Goal: Information Seeking & Learning: Learn about a topic

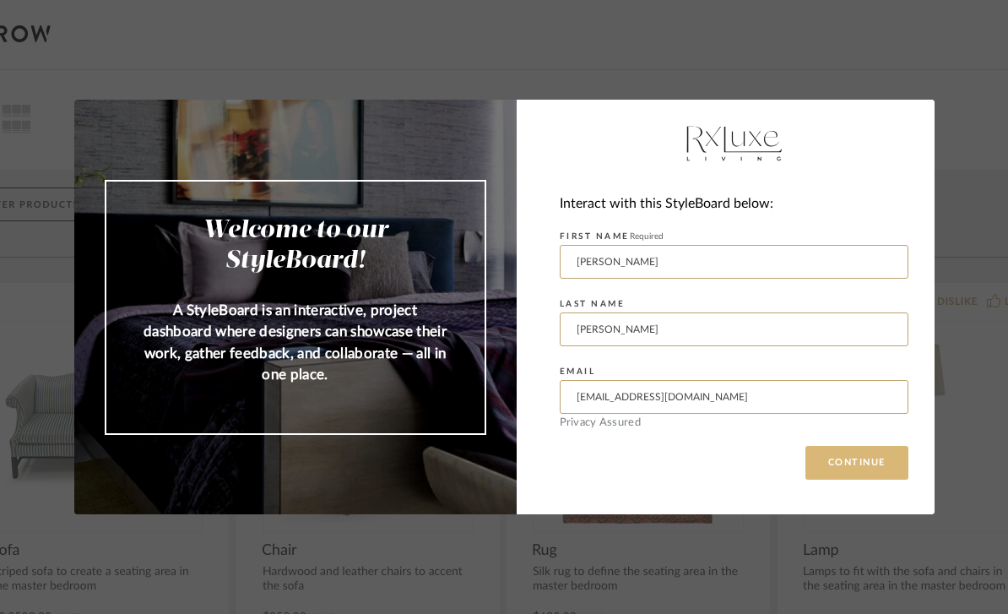
click at [862, 475] on button "CONTINUE" at bounding box center [857, 463] width 103 height 34
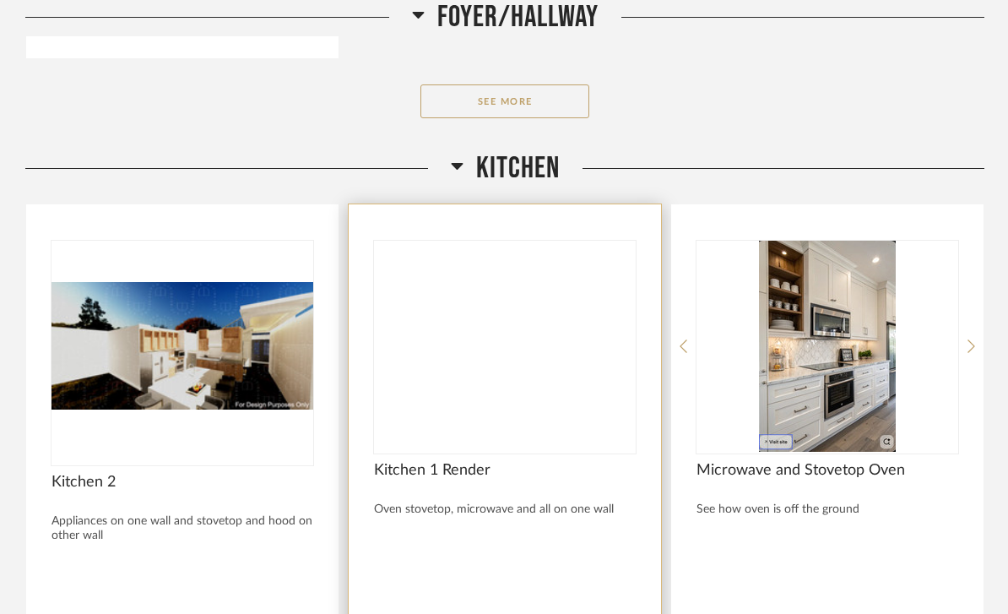
scroll to position [3969, 0]
click at [0, 0] on img at bounding box center [0, 0] width 0 height 0
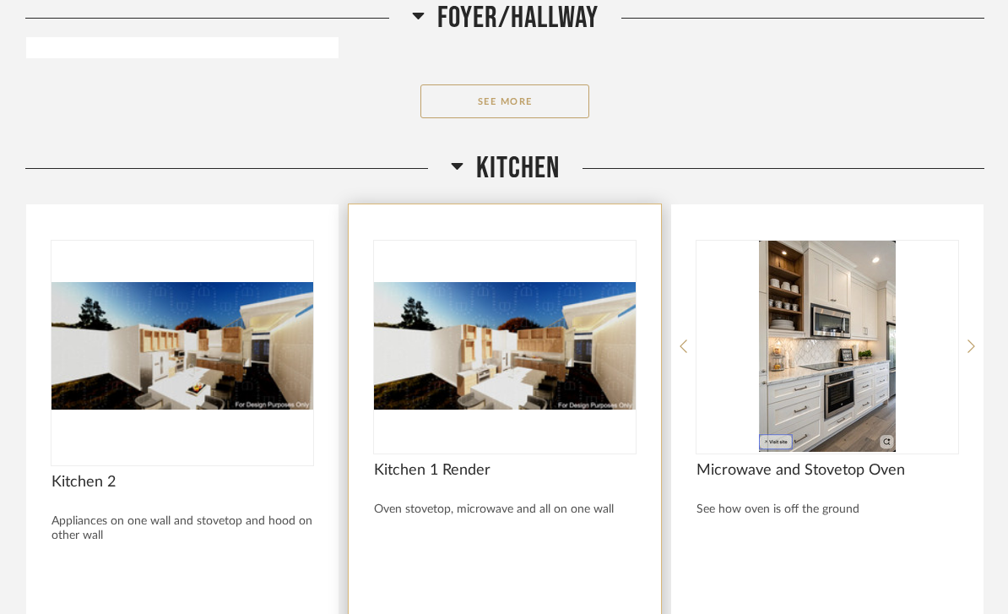
scroll to position [0, 0]
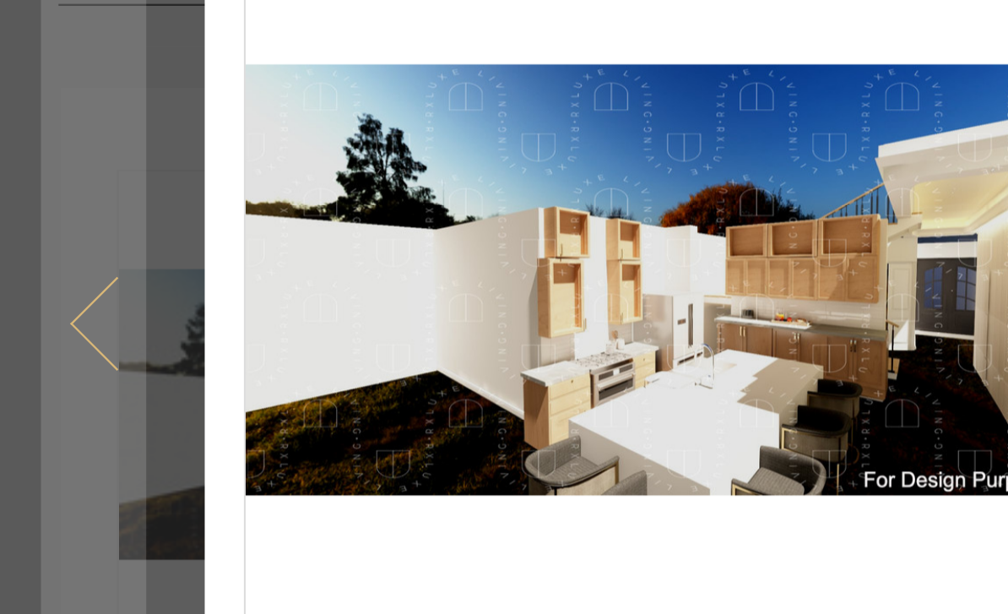
click at [41, 286] on span at bounding box center [50, 306] width 41 height 41
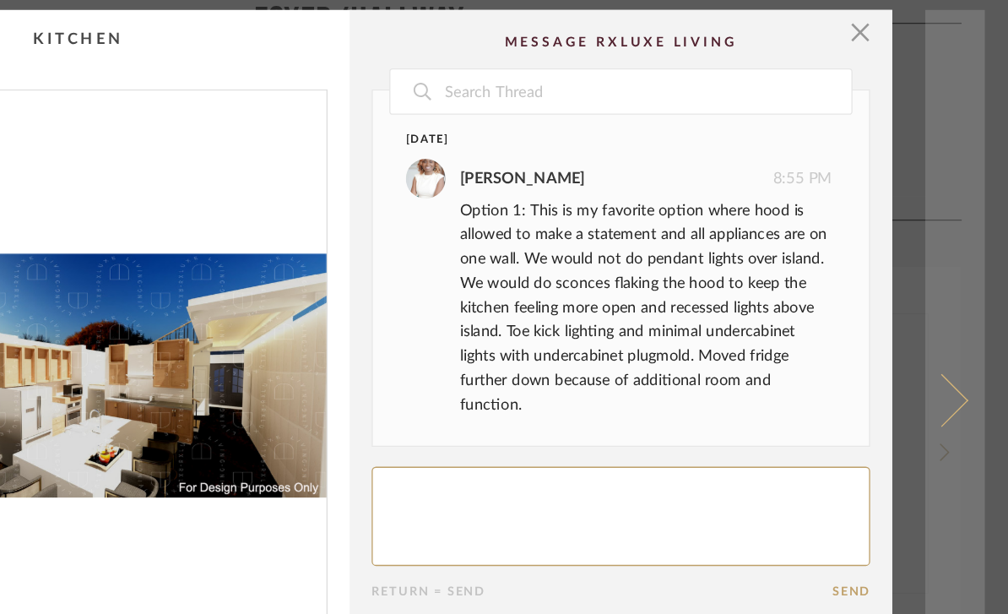
click at [937, 304] on span at bounding box center [957, 306] width 41 height 41
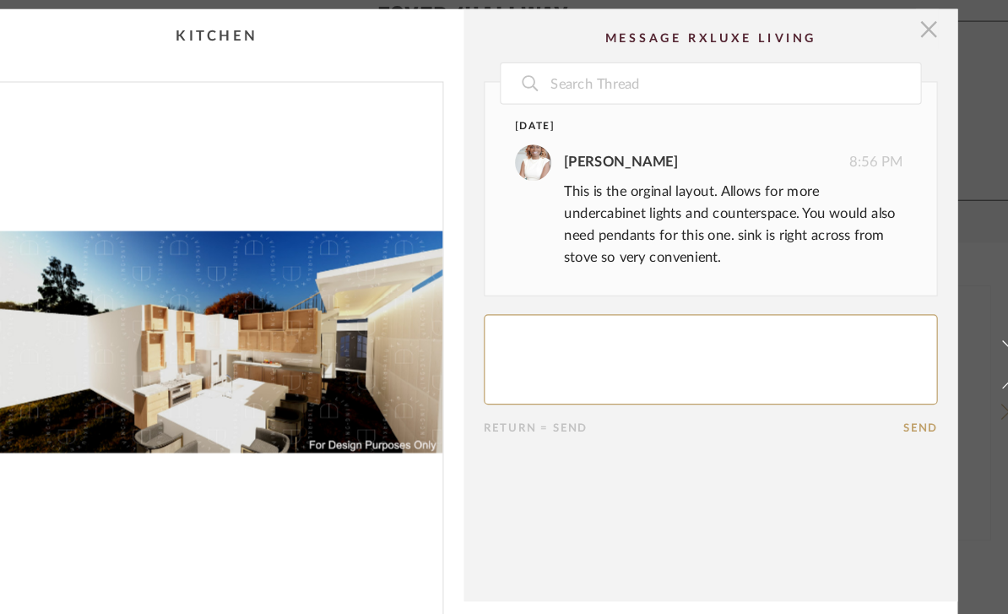
click at [878, 41] on span "button" at bounding box center [895, 25] width 34 height 34
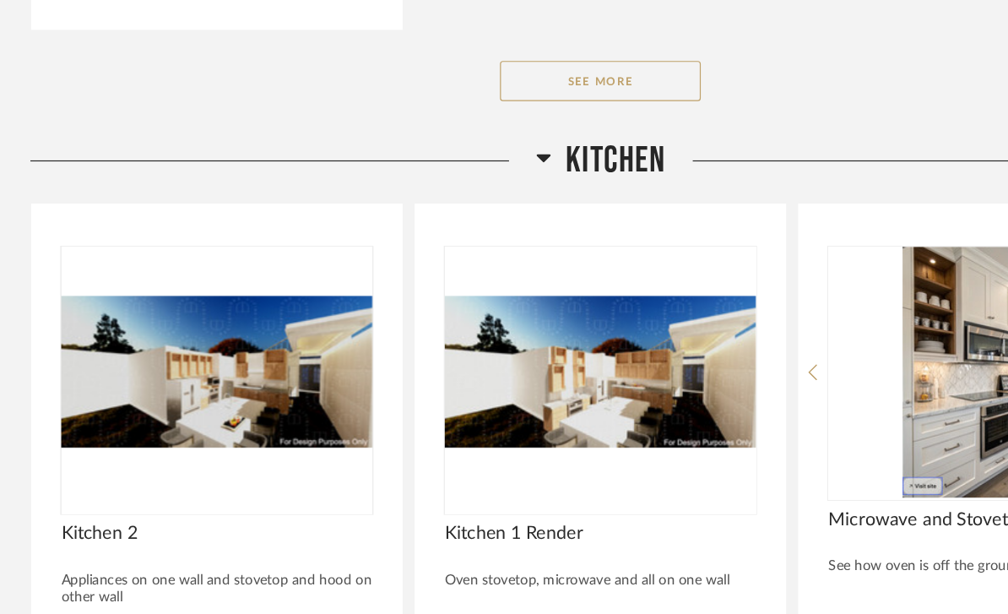
scroll to position [3950, 0]
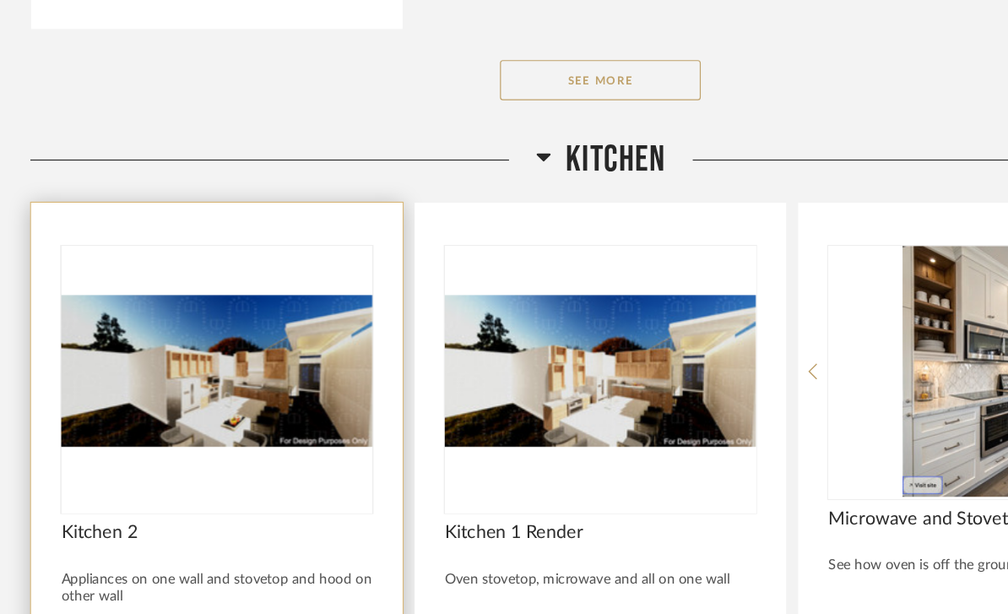
click at [93, 533] on div "Appliances on one wall and stovetop and hood on other wall" at bounding box center [183, 547] width 262 height 29
click at [113, 302] on img "0" at bounding box center [183, 364] width 262 height 211
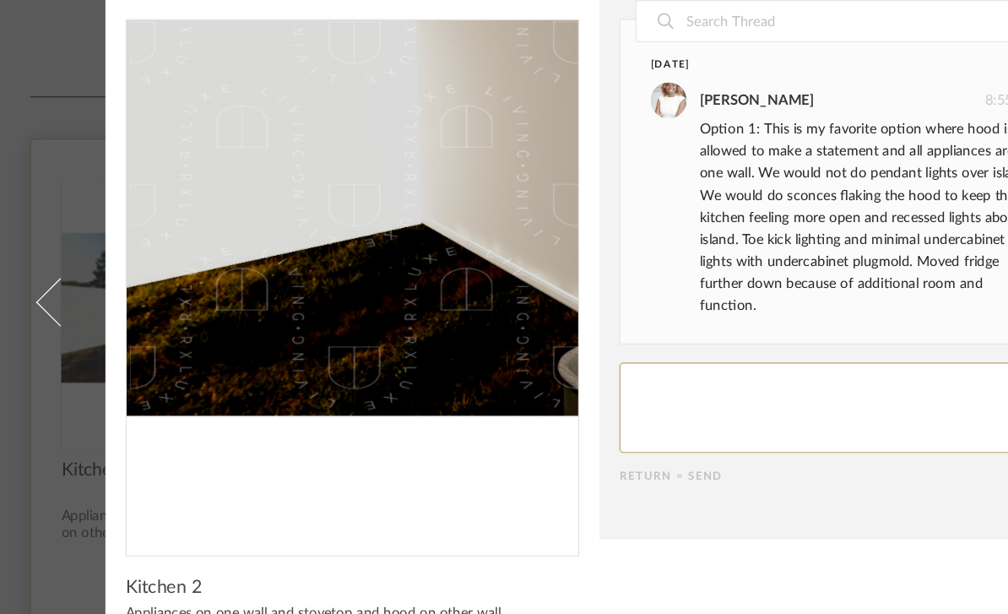
scroll to position [0, 0]
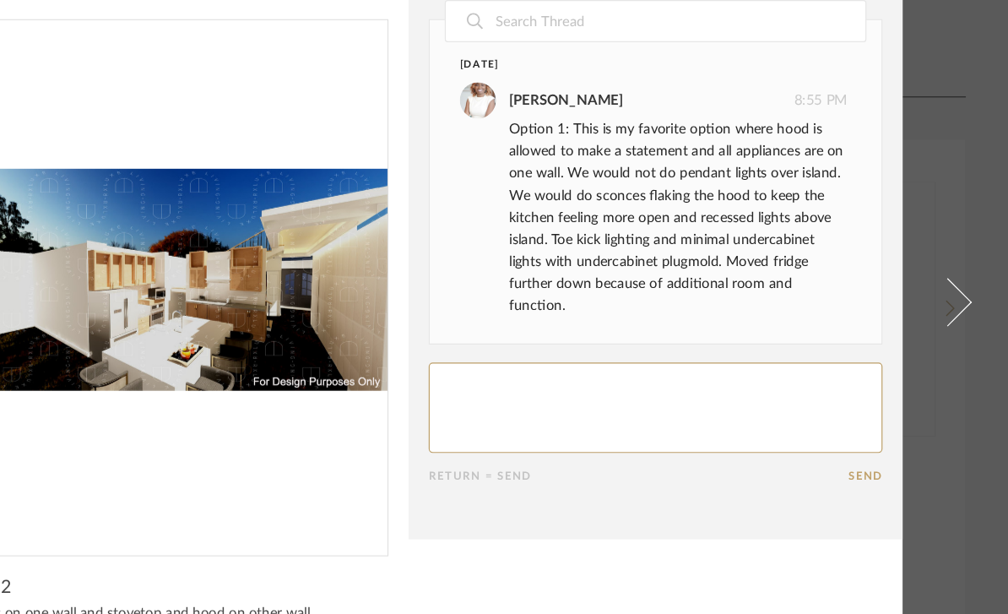
click at [204, 102] on img "0" at bounding box center [296, 287] width 380 height 437
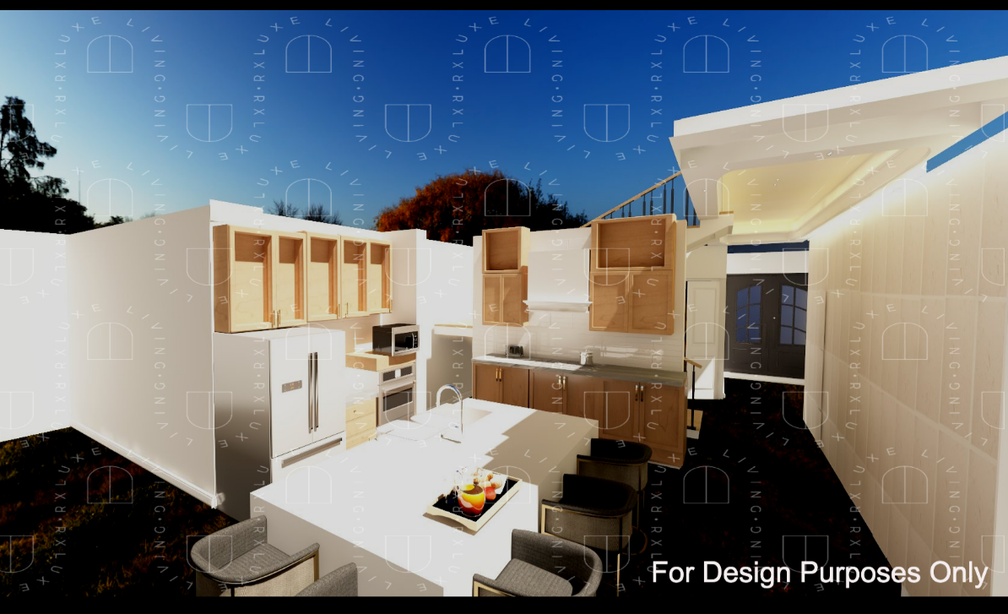
click at [758, 370] on img at bounding box center [504, 307] width 1008 height 493
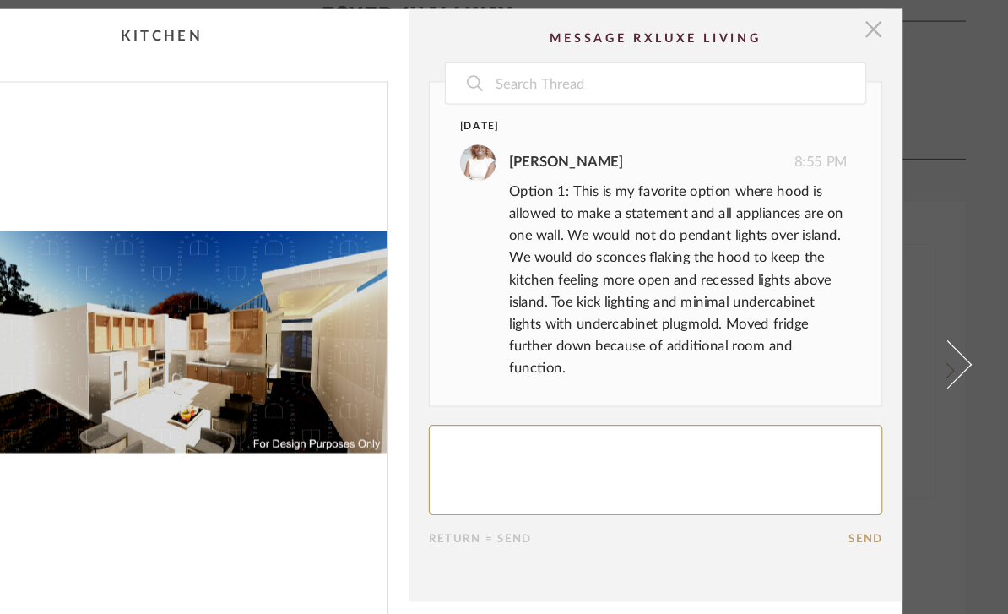
click at [878, 34] on span "button" at bounding box center [895, 25] width 34 height 34
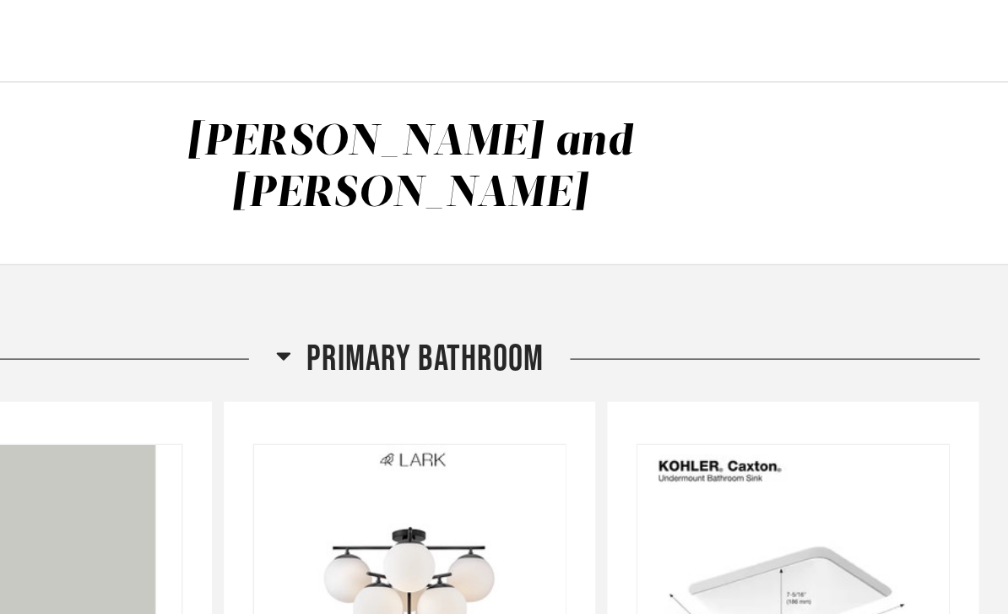
scroll to position [3905, 0]
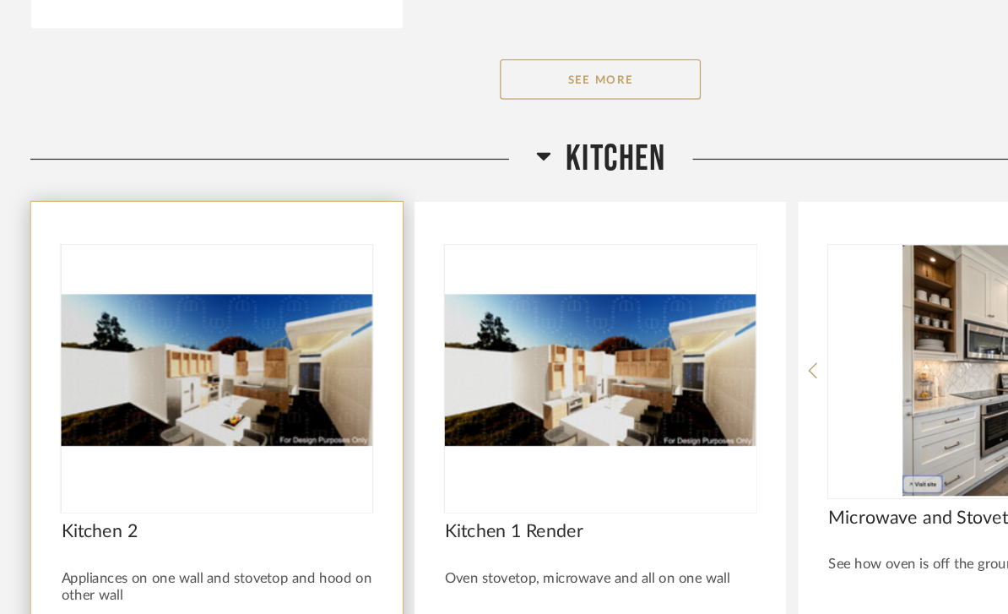
click at [121, 309] on img "0" at bounding box center [183, 409] width 262 height 211
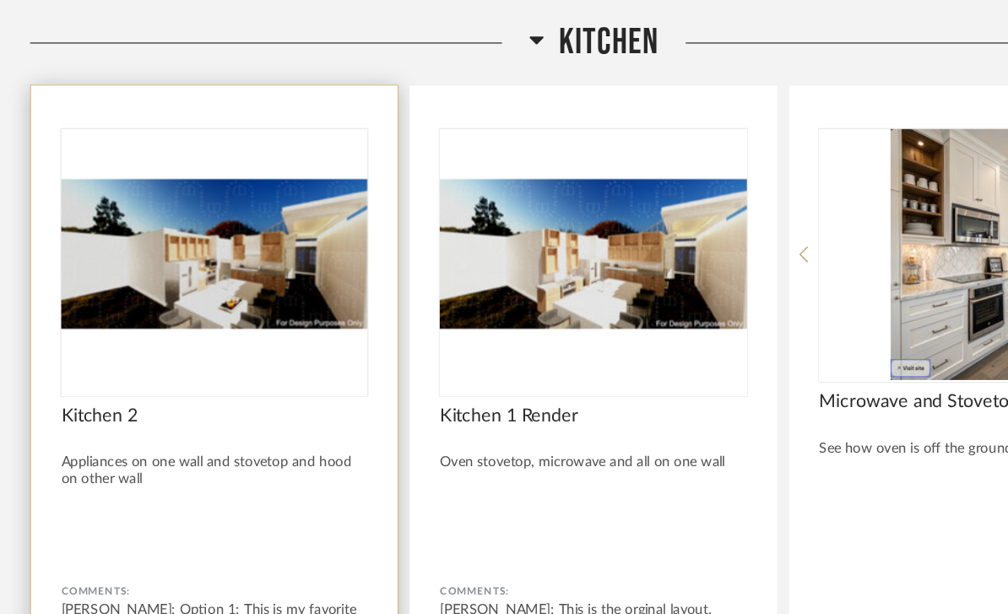
scroll to position [0, 0]
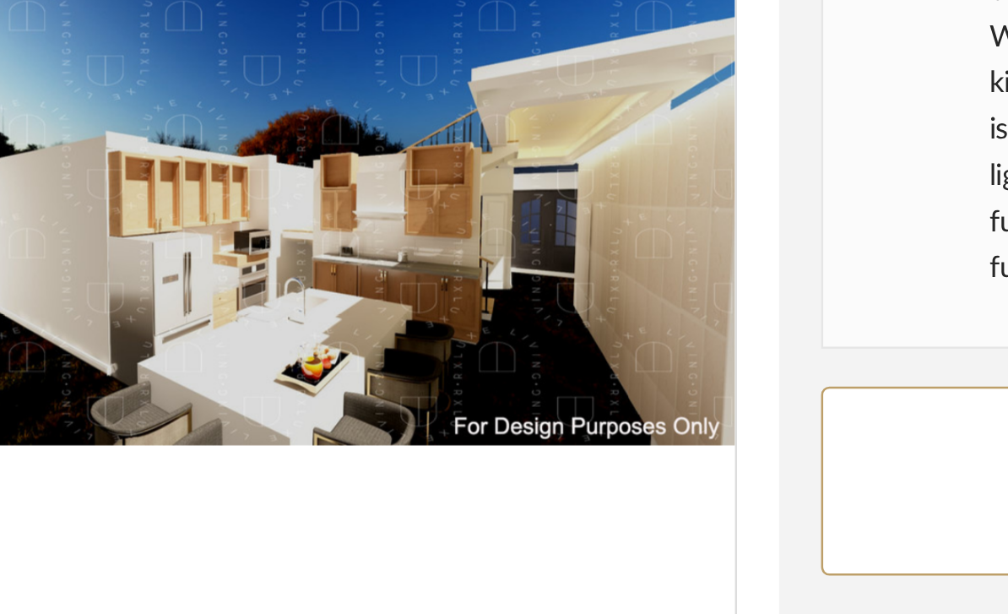
click at [106, 142] on img "0" at bounding box center [296, 287] width 380 height 437
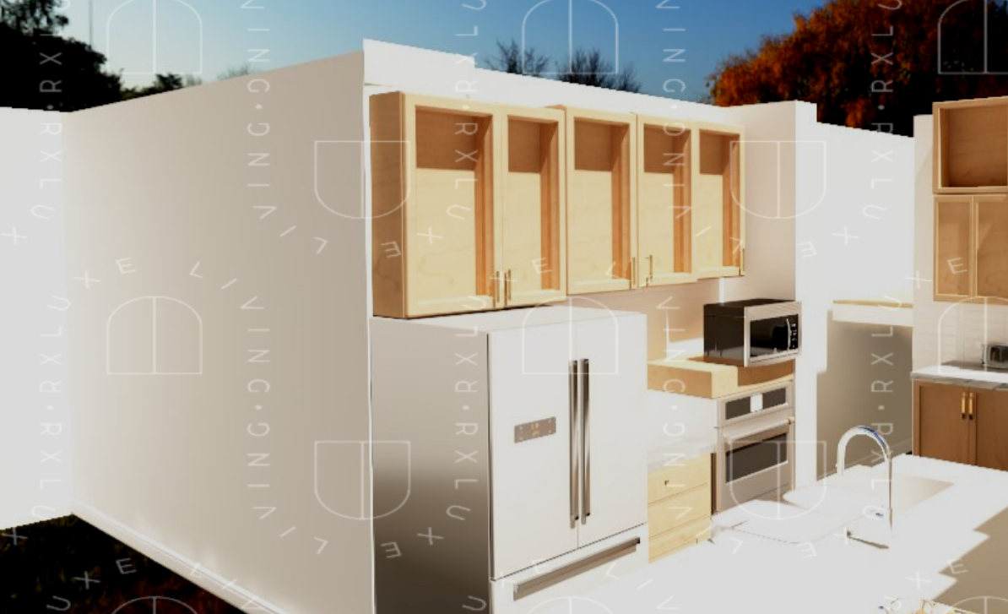
click at [115, 125] on img at bounding box center [504, 304] width 1008 height 493
click at [82, 95] on img at bounding box center [504, 304] width 1008 height 493
click at [130, 127] on img at bounding box center [504, 304] width 1008 height 493
click at [106, 117] on img at bounding box center [504, 304] width 1008 height 493
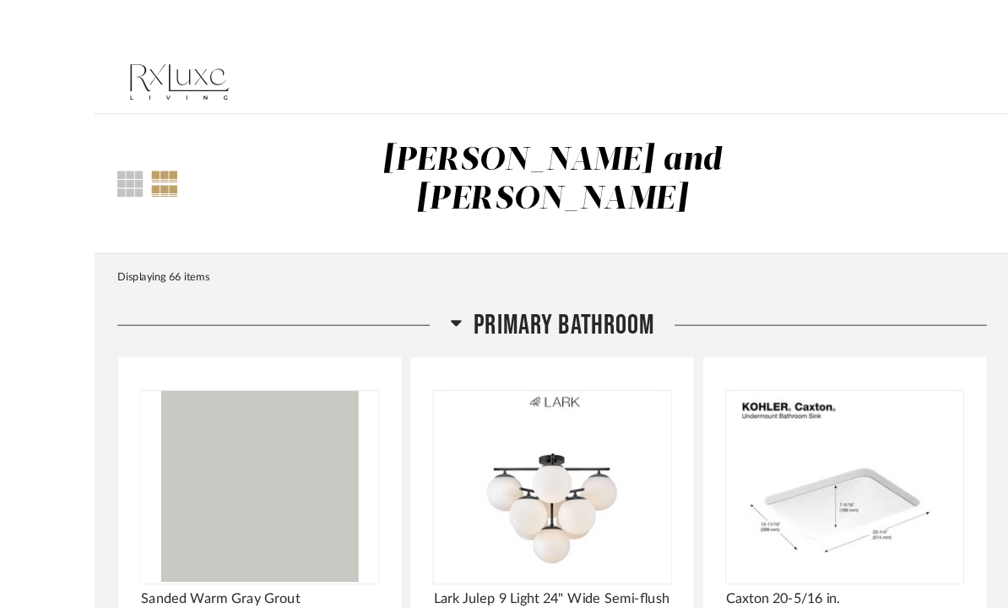
scroll to position [64, 0]
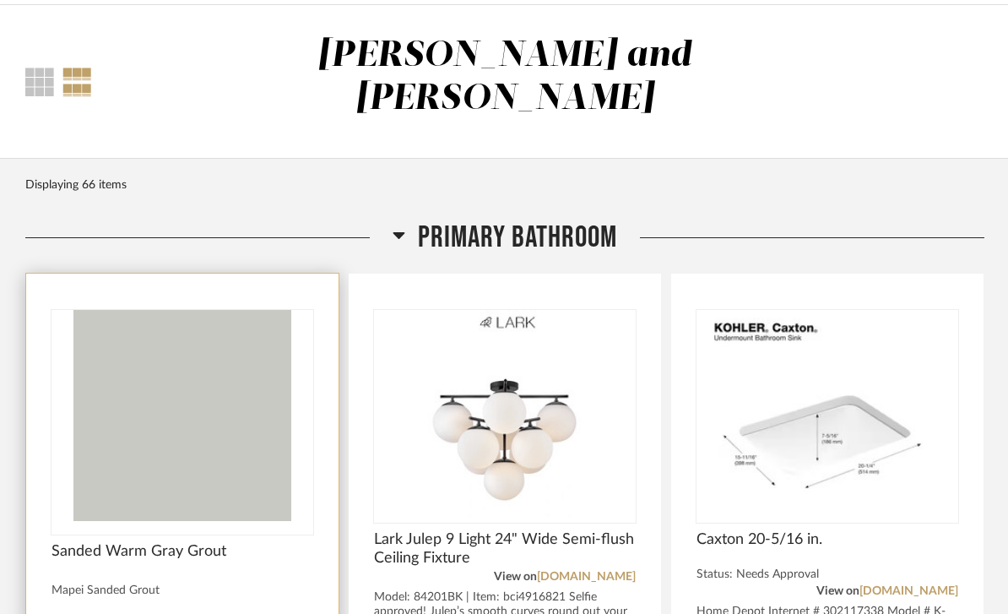
click at [0, 0] on img at bounding box center [0, 0] width 0 height 0
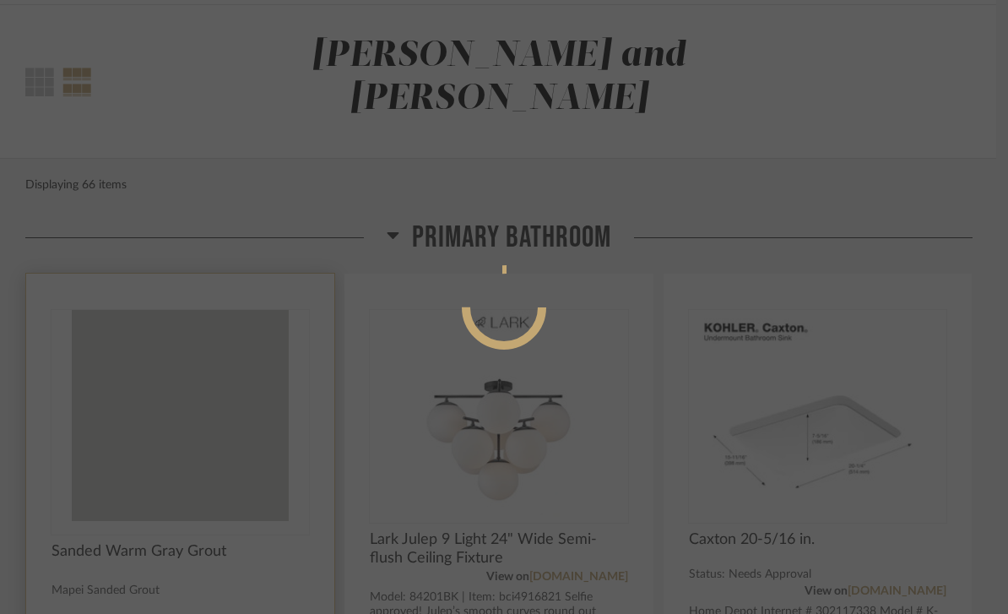
scroll to position [0, 0]
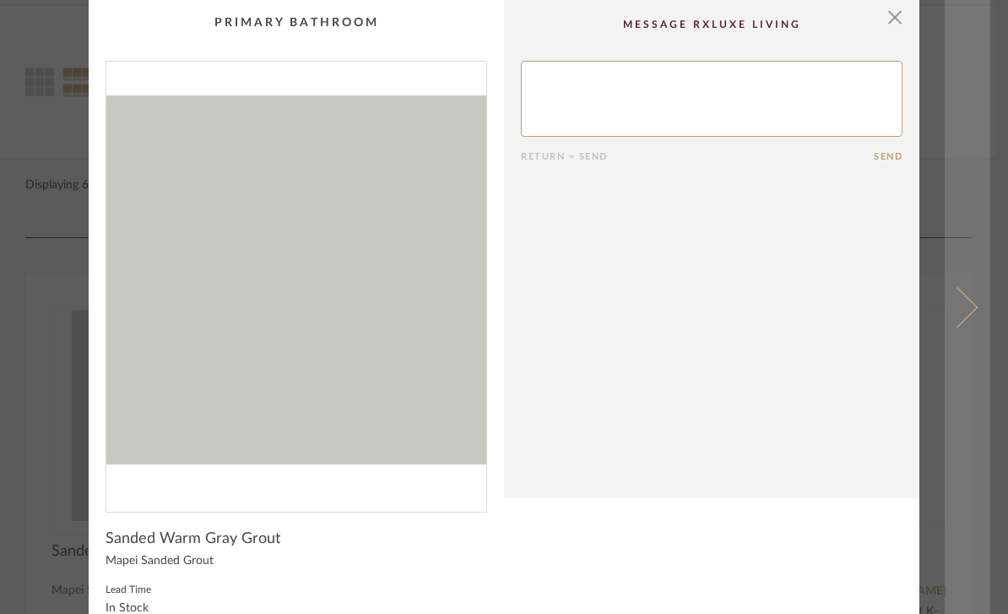
click at [969, 327] on span at bounding box center [957, 306] width 41 height 41
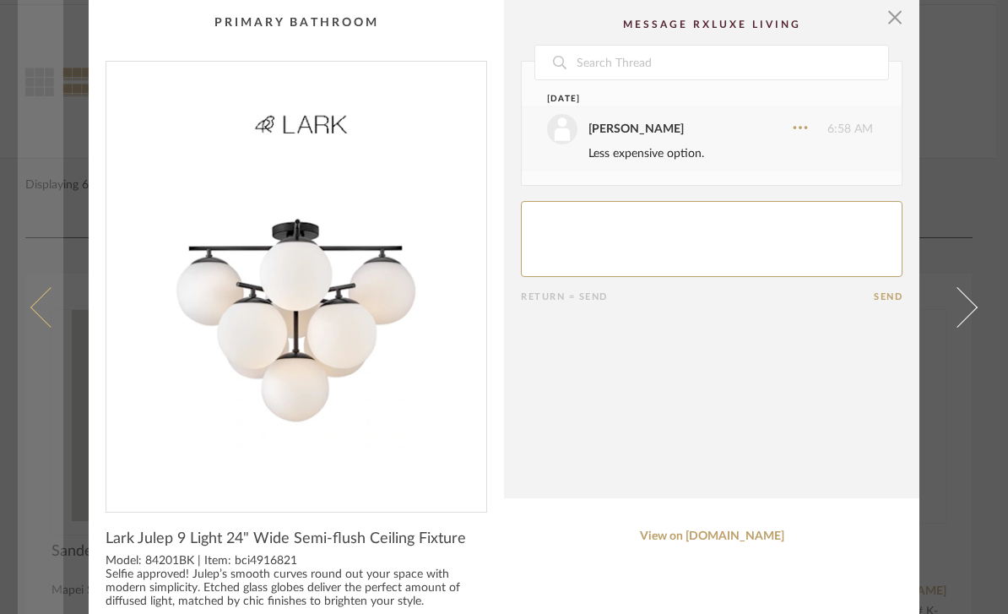
click at [35, 345] on link at bounding box center [41, 307] width 46 height 614
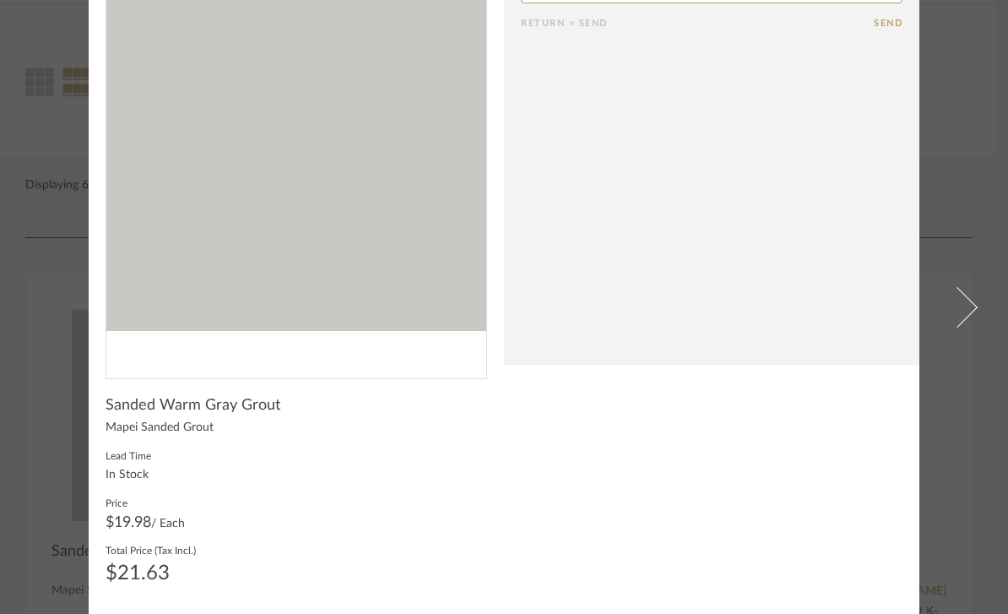
scroll to position [132, 0]
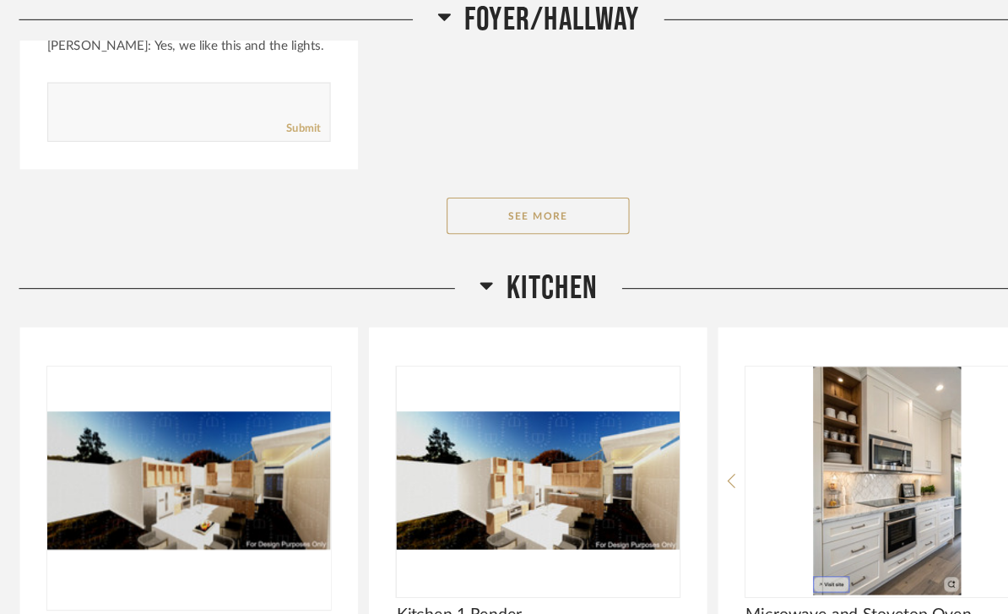
scroll to position [3870, 0]
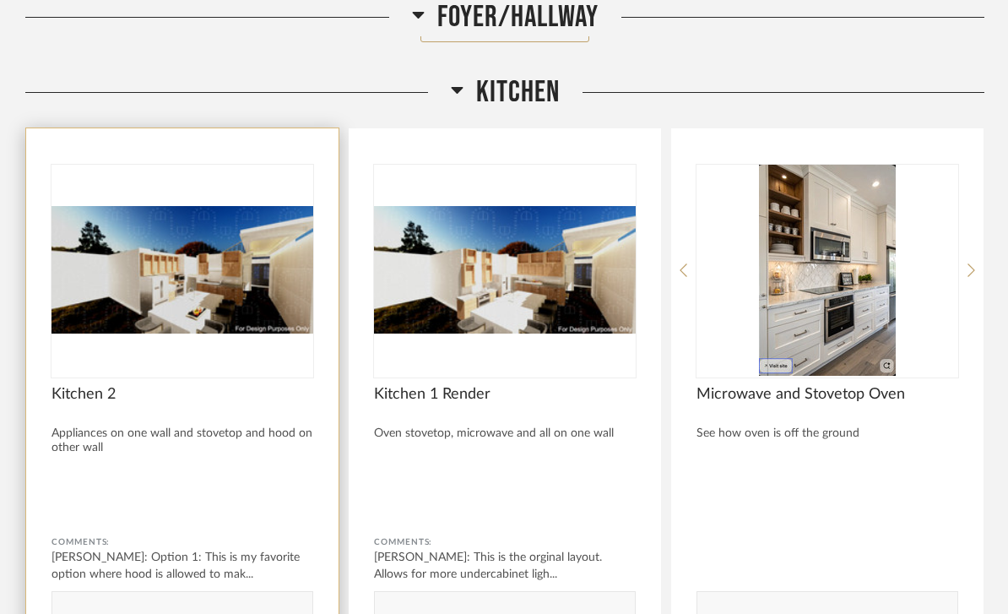
scroll to position [4045, 0]
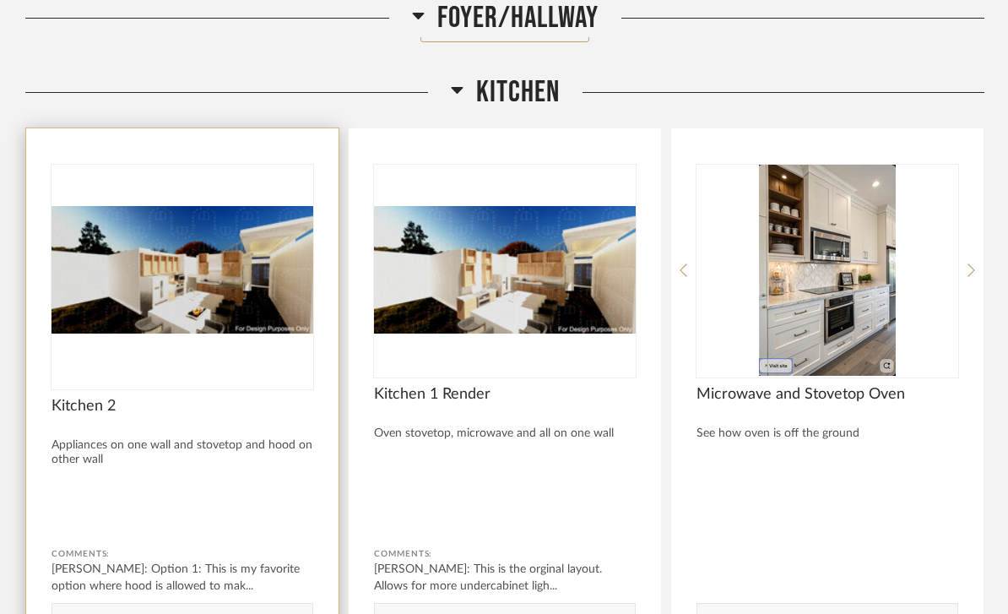
click at [0, 0] on img at bounding box center [0, 0] width 0 height 0
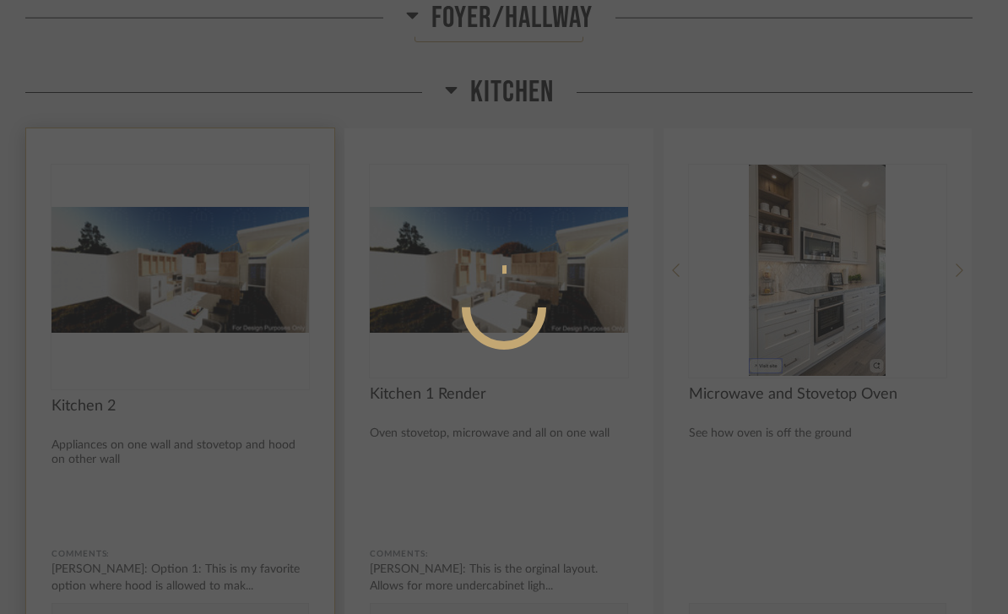
scroll to position [0, 0]
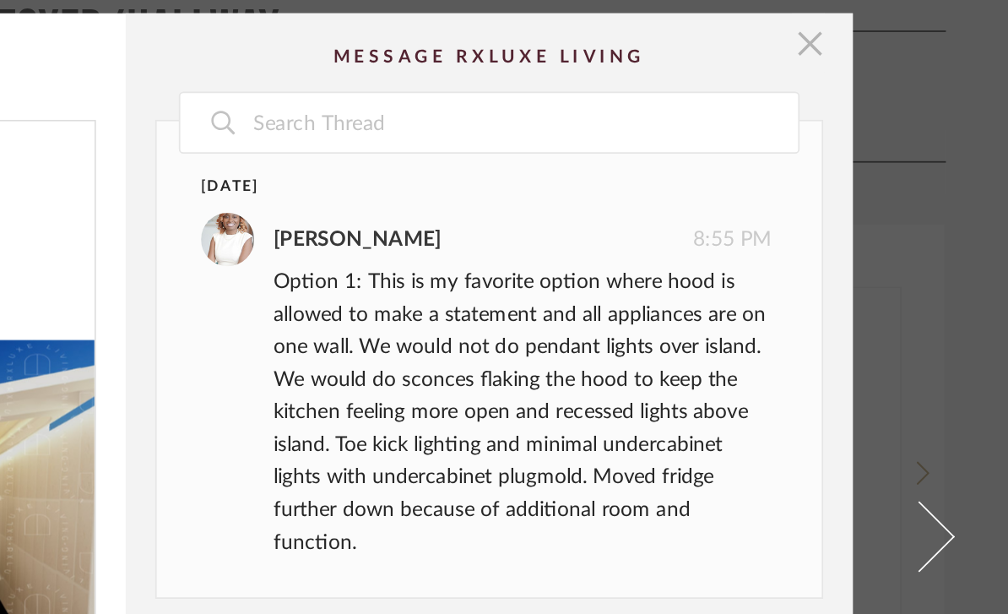
click at [878, 30] on span "button" at bounding box center [895, 25] width 34 height 34
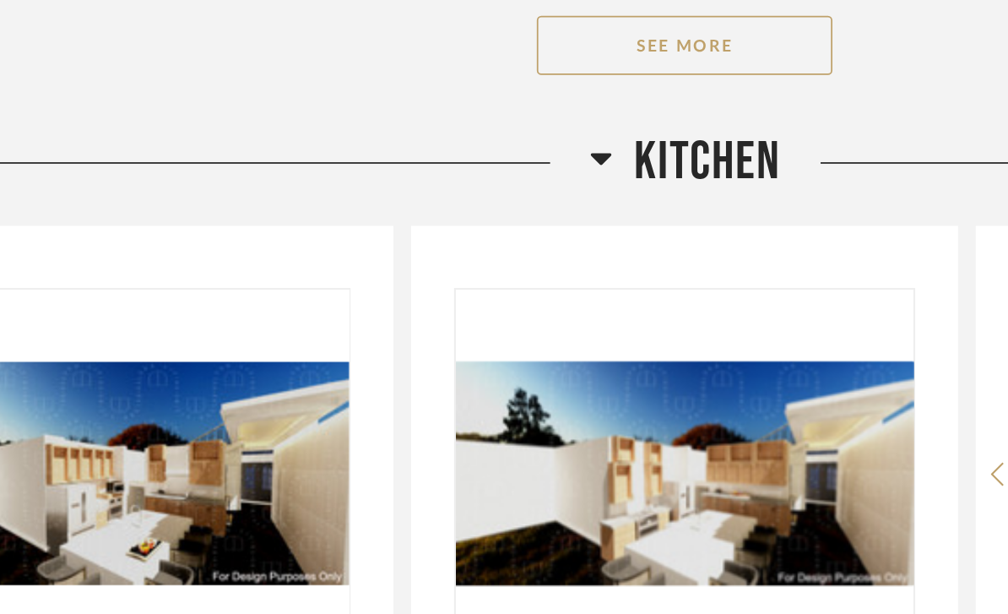
scroll to position [3781, 0]
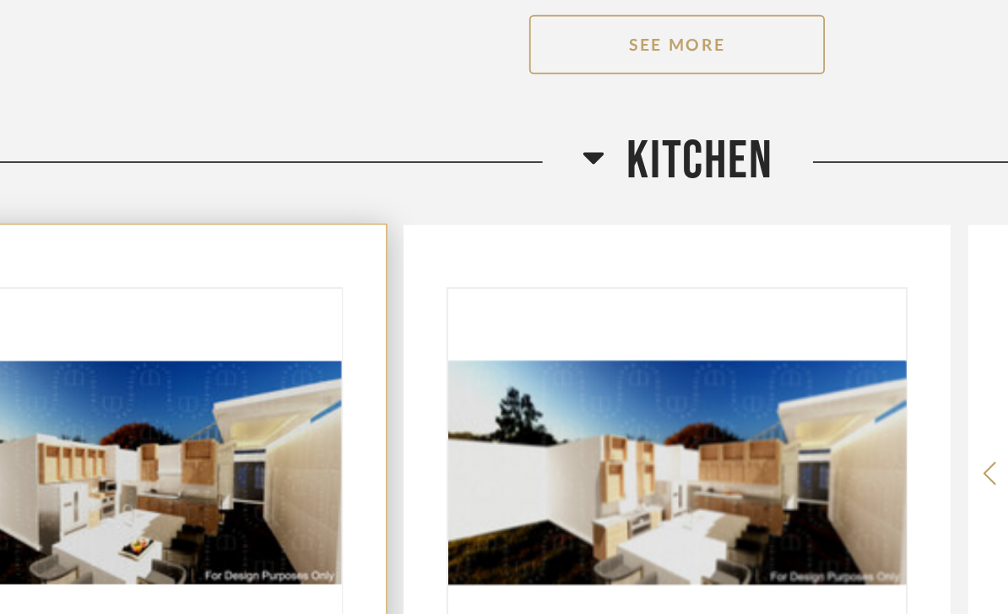
click at [160, 428] on img "0" at bounding box center [183, 533] width 262 height 211
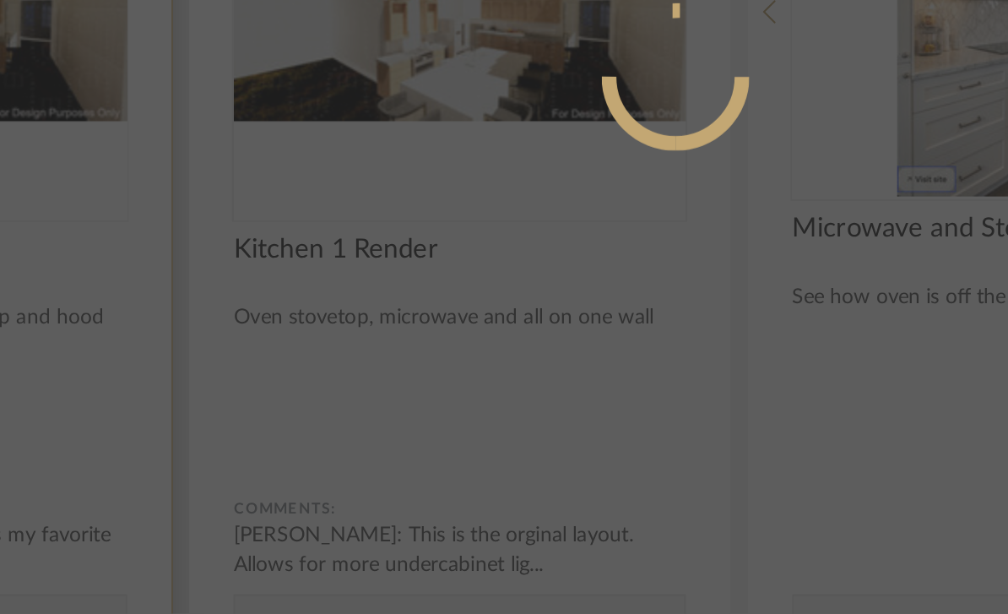
scroll to position [0, 0]
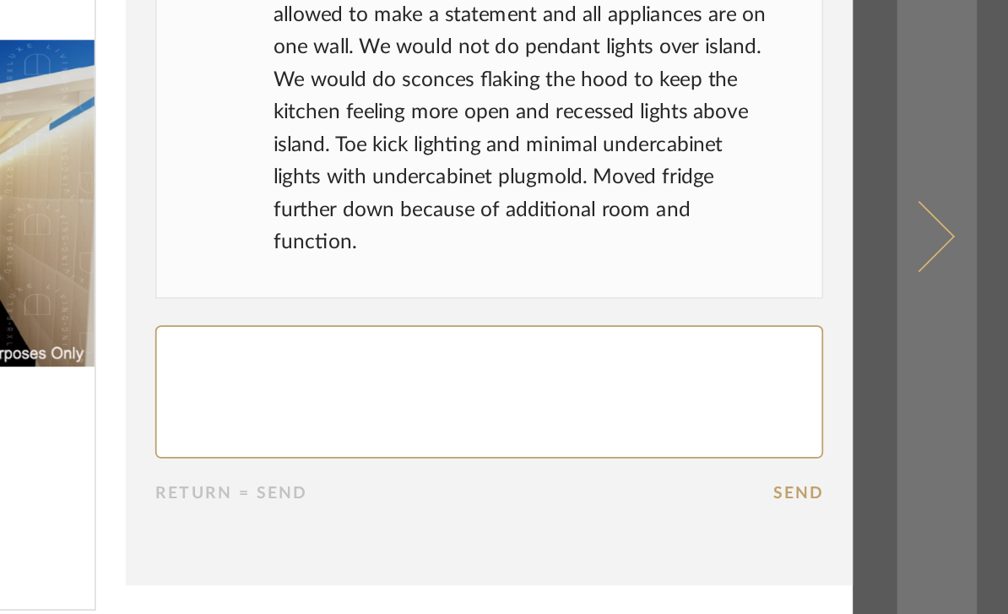
click at [937, 286] on span at bounding box center [957, 306] width 41 height 41
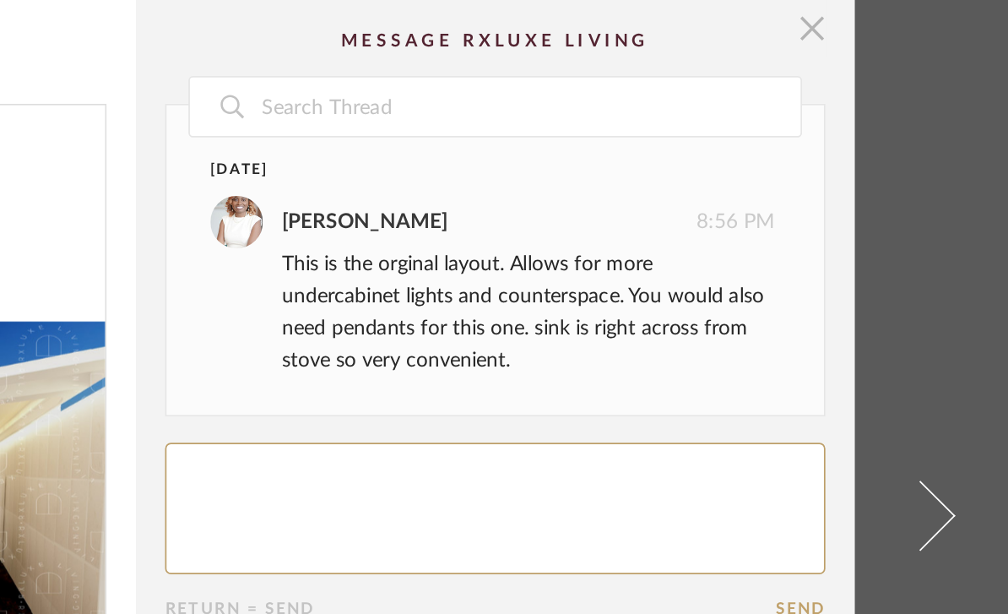
click at [878, 20] on span "button" at bounding box center [895, 25] width 34 height 34
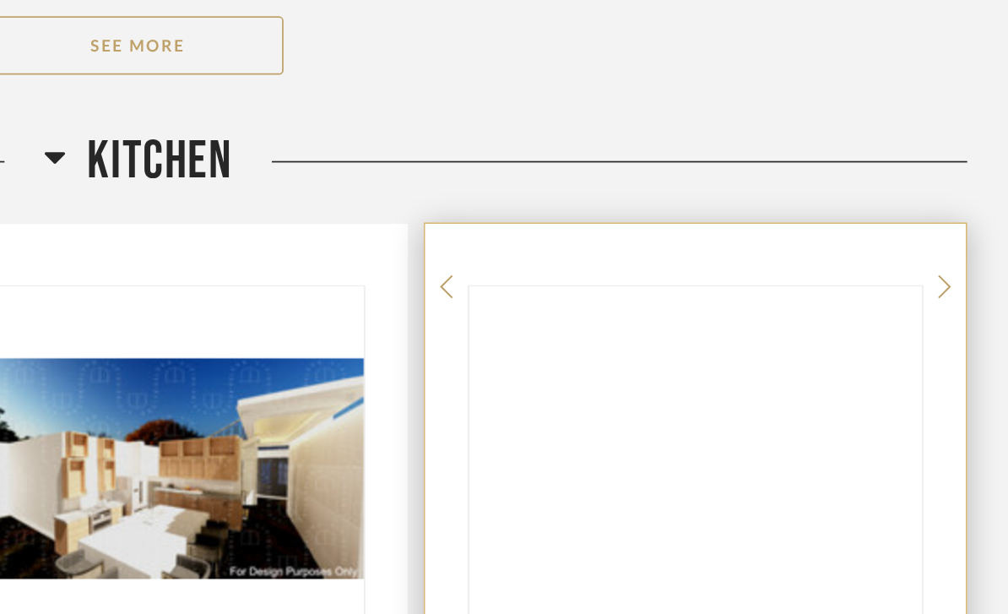
scroll to position [3785, 0]
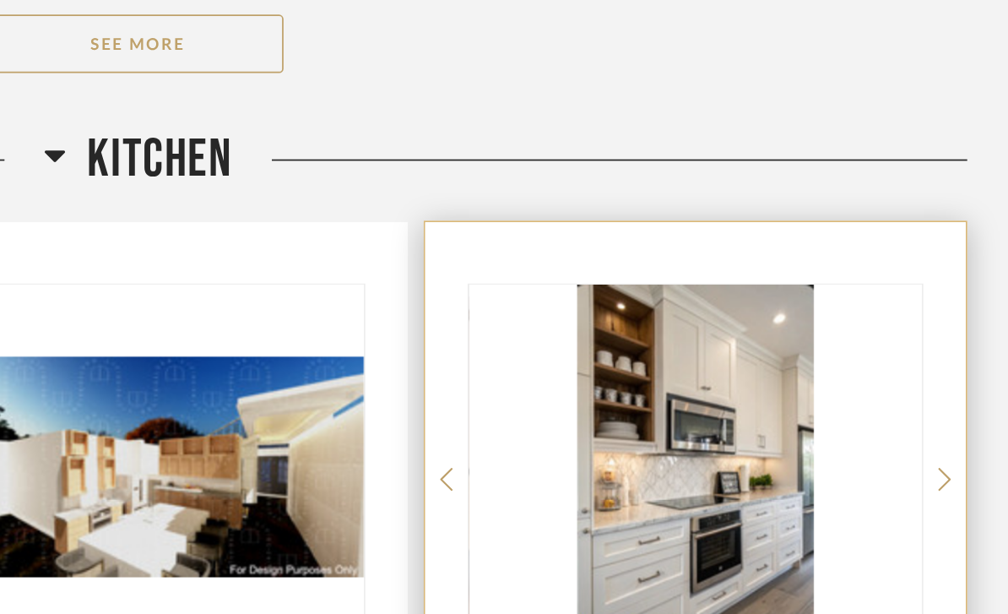
click at [0, 0] on img at bounding box center [0, 0] width 0 height 0
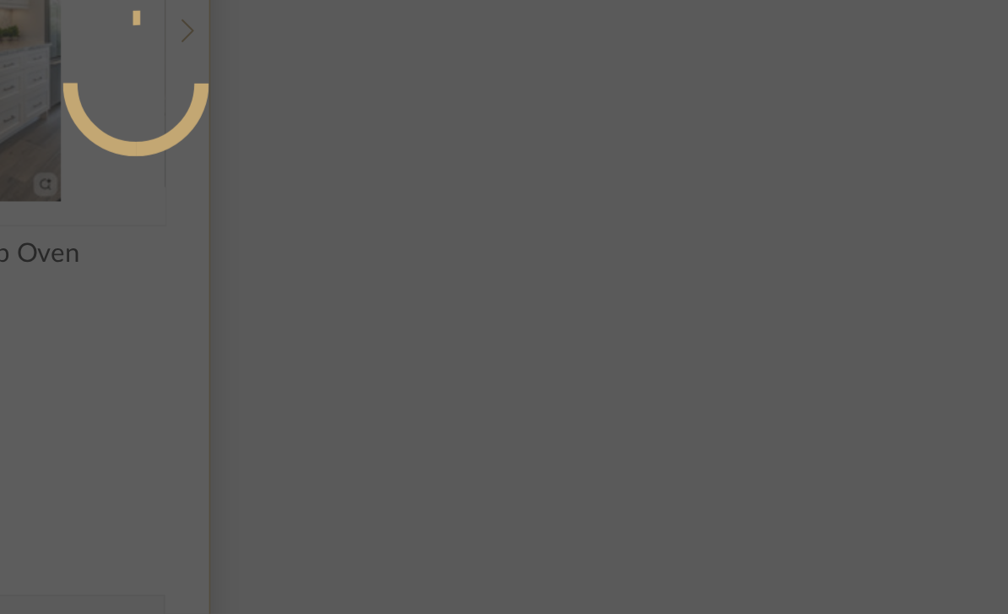
scroll to position [0, 0]
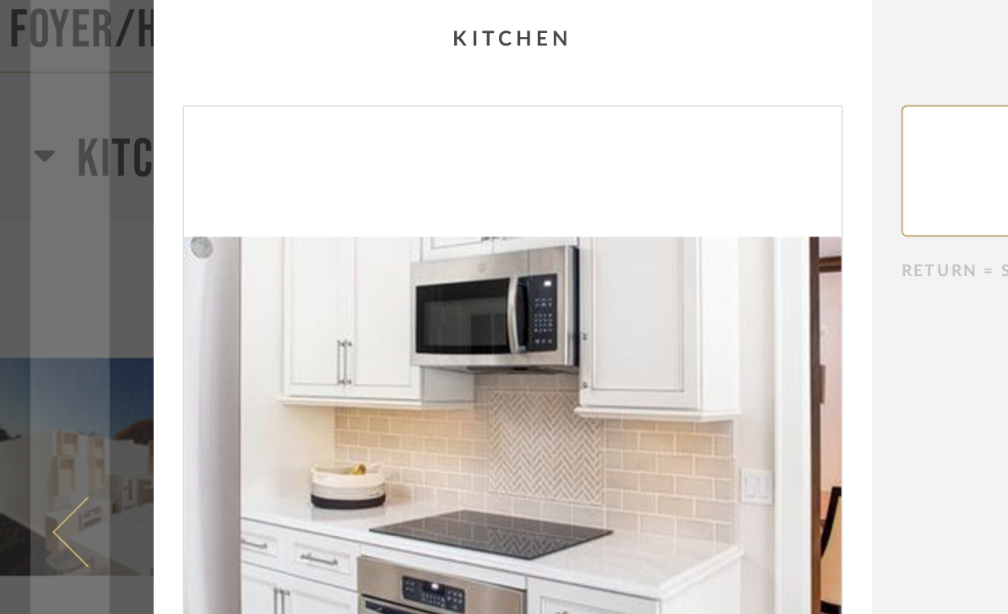
click at [34, 312] on link at bounding box center [41, 307] width 46 height 614
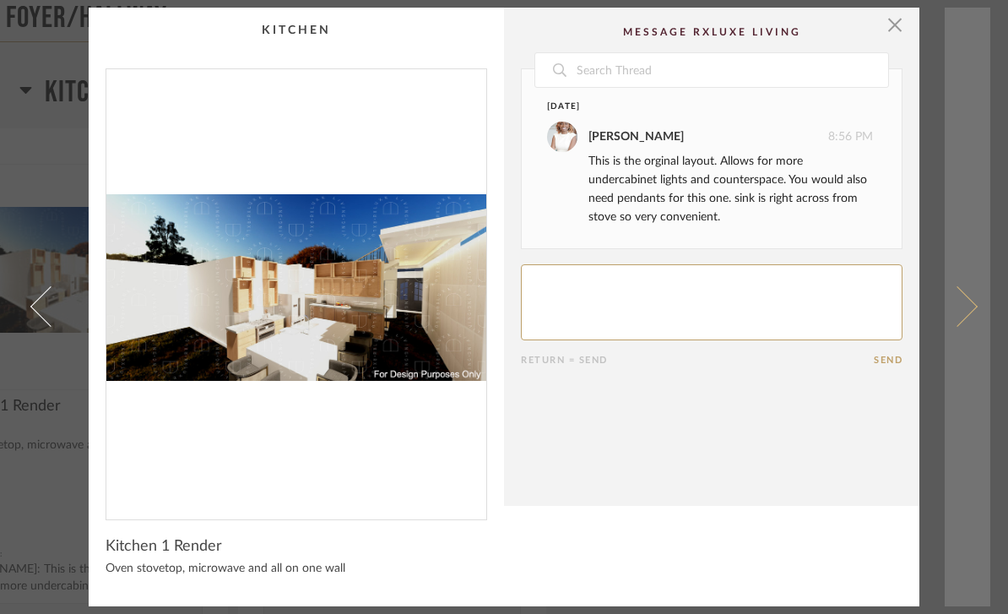
click at [970, 302] on span at bounding box center [957, 306] width 41 height 41
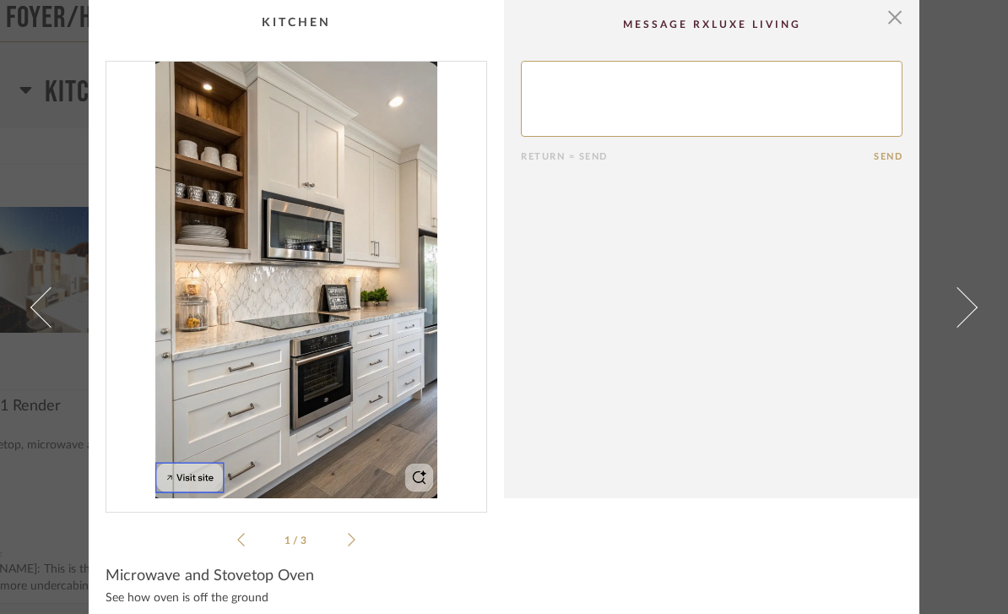
click at [640, 375] on cpp-summary-comments "Return = Send Send" at bounding box center [712, 249] width 416 height 498
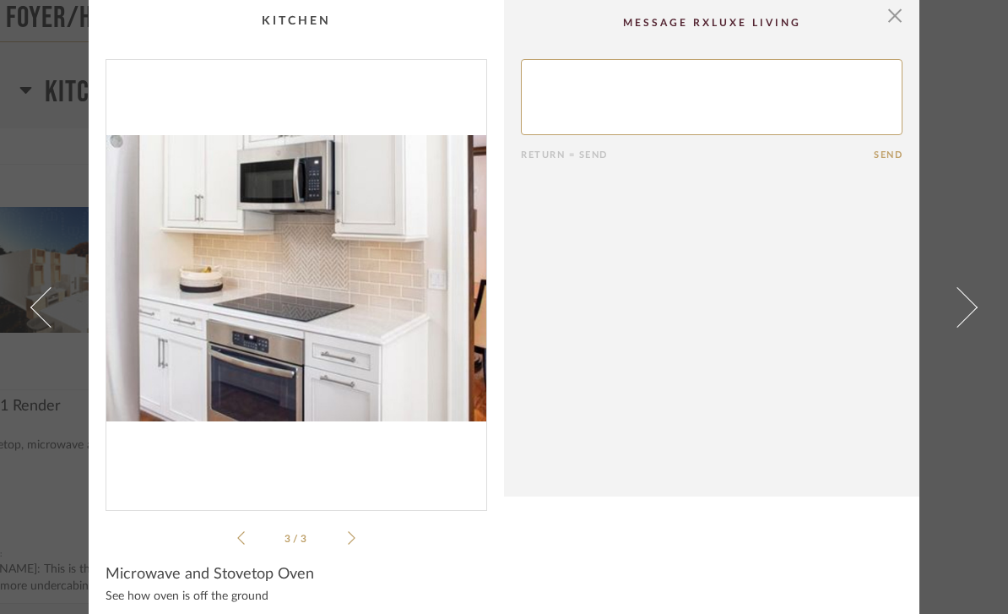
scroll to position [15, 0]
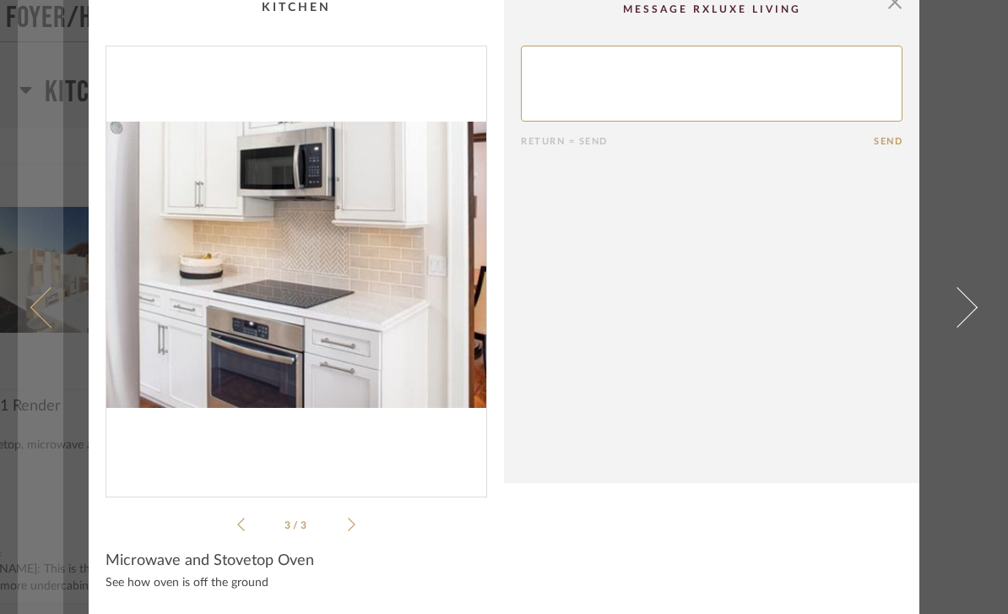
click at [50, 305] on span at bounding box center [50, 306] width 41 height 41
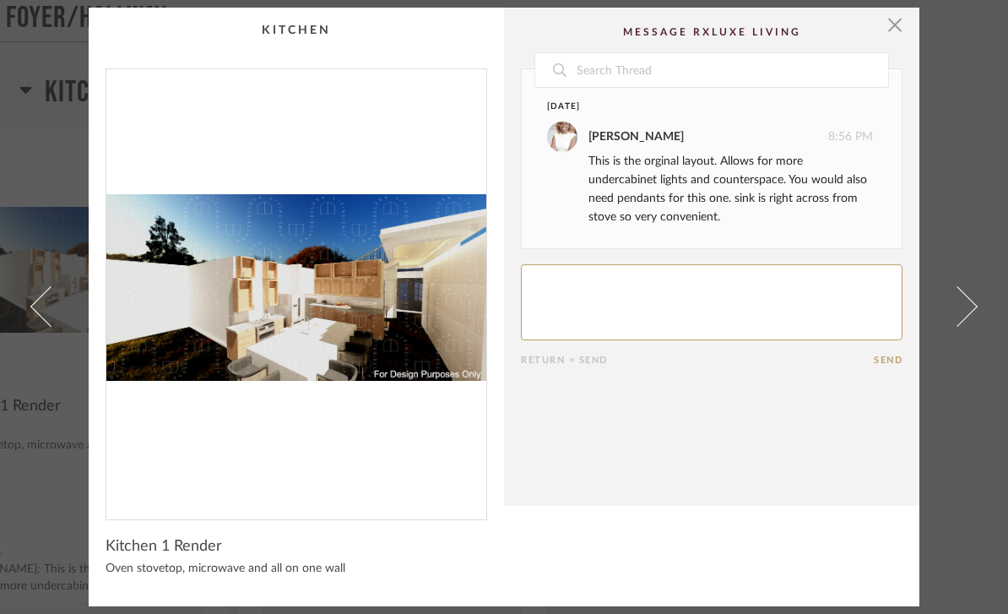
scroll to position [0, 0]
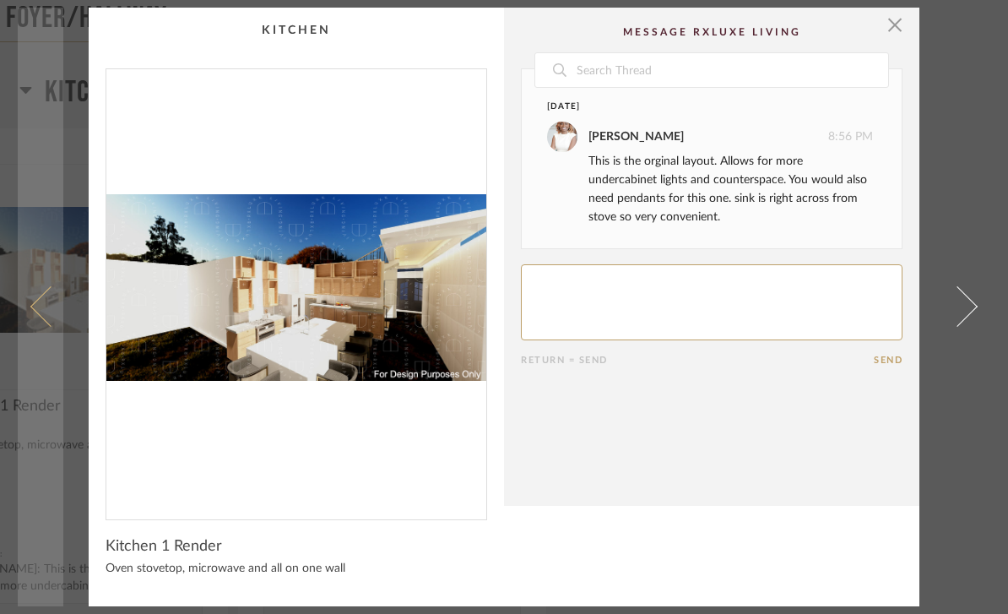
click at [52, 333] on link at bounding box center [41, 307] width 46 height 599
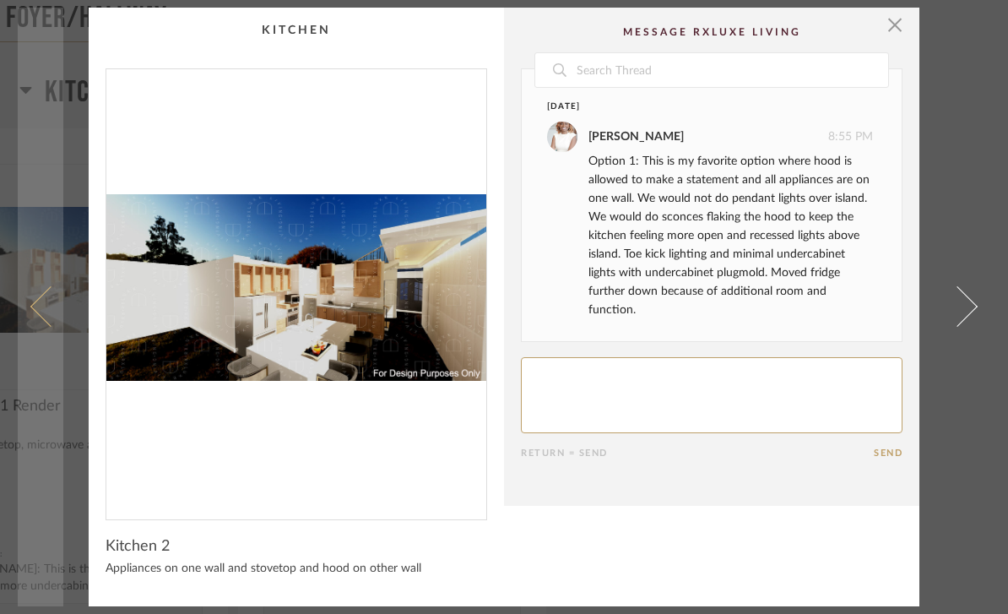
click at [40, 313] on span at bounding box center [50, 306] width 41 height 41
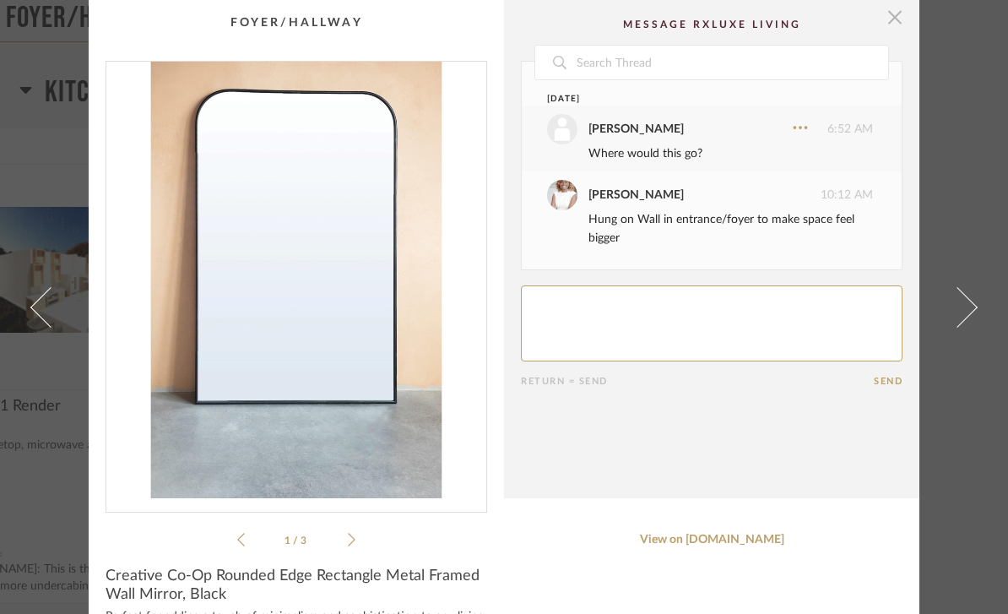
click at [898, 17] on span "button" at bounding box center [895, 17] width 34 height 34
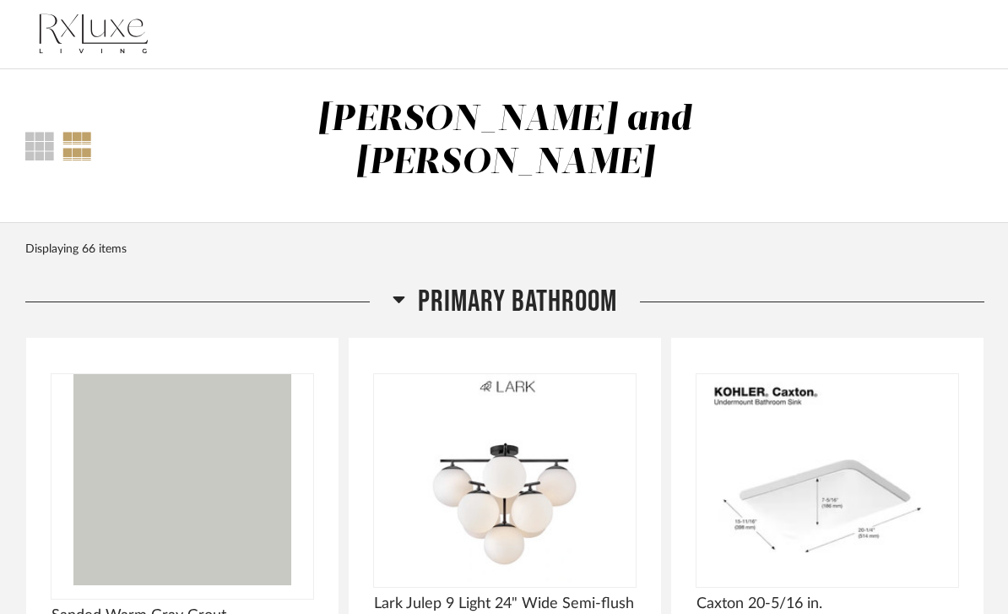
scroll to position [4045, 0]
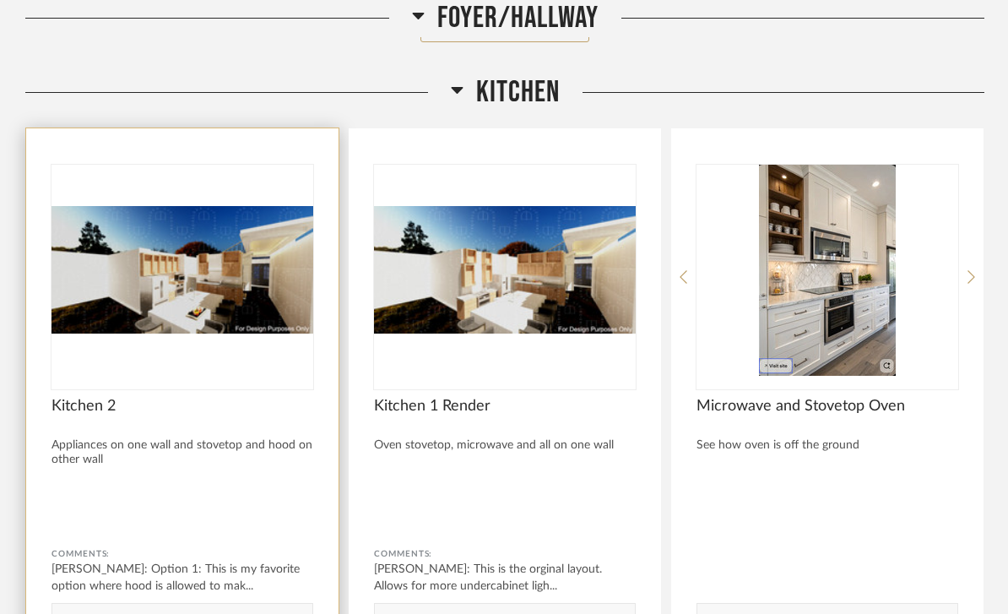
click at [211, 254] on img "0" at bounding box center [183, 270] width 262 height 211
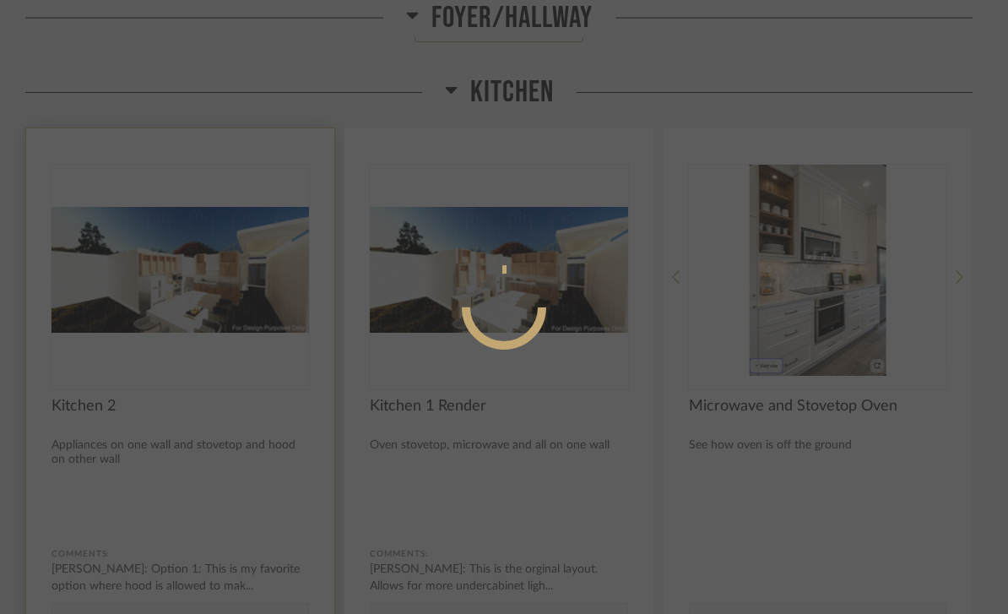
scroll to position [0, 0]
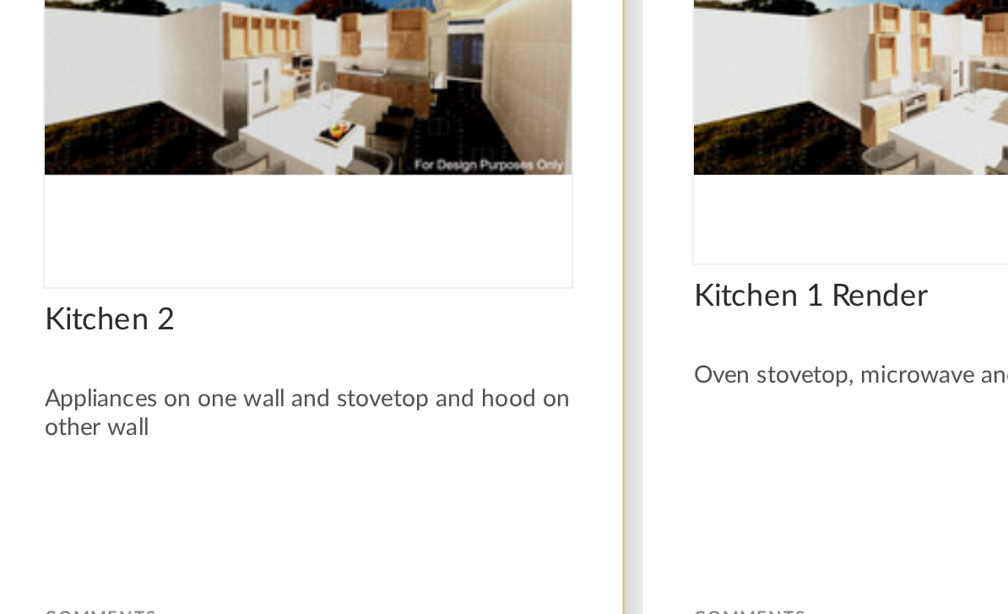
click at [114, 224] on img "0" at bounding box center [183, 233] width 262 height 211
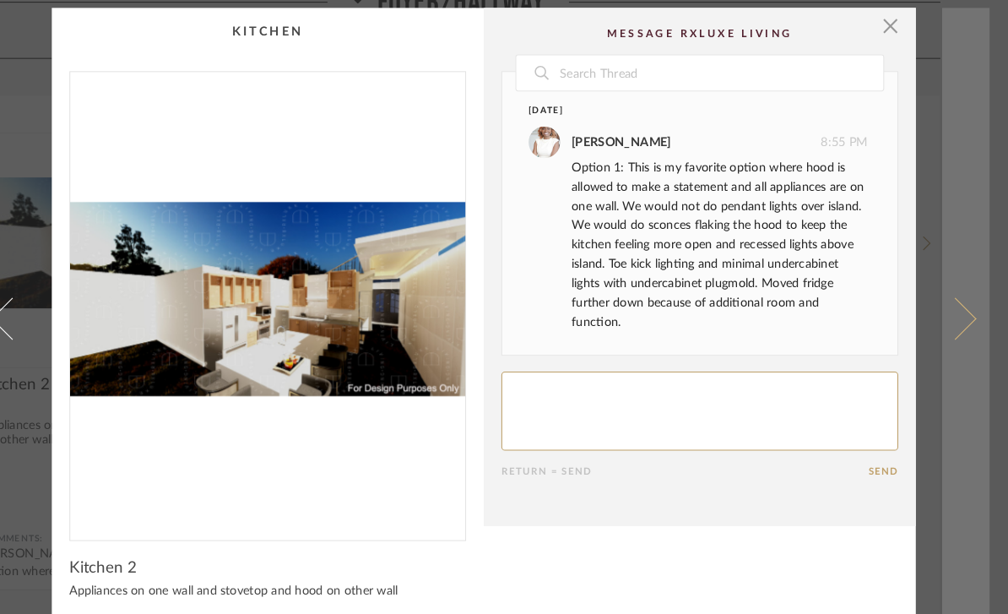
click at [937, 307] on span at bounding box center [957, 306] width 41 height 41
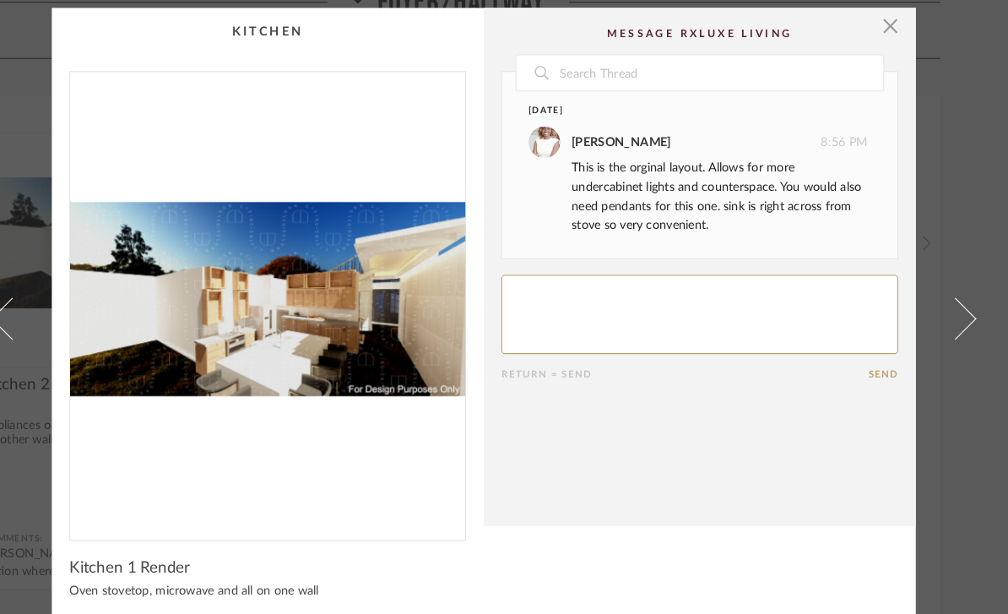
click at [168, 293] on img "0" at bounding box center [296, 287] width 380 height 437
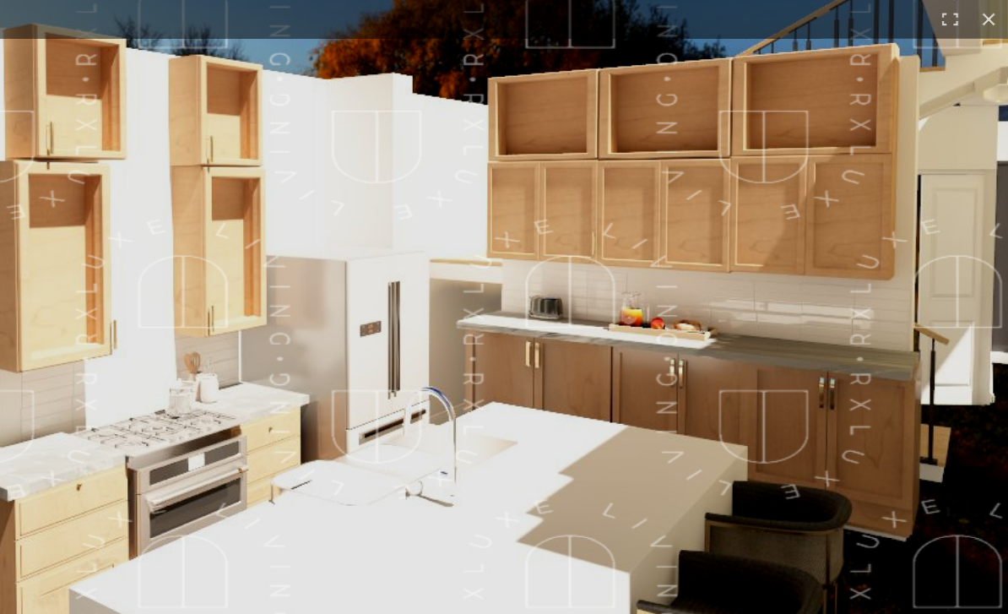
click at [157, 411] on img at bounding box center [402, 209] width 2247 height 1099
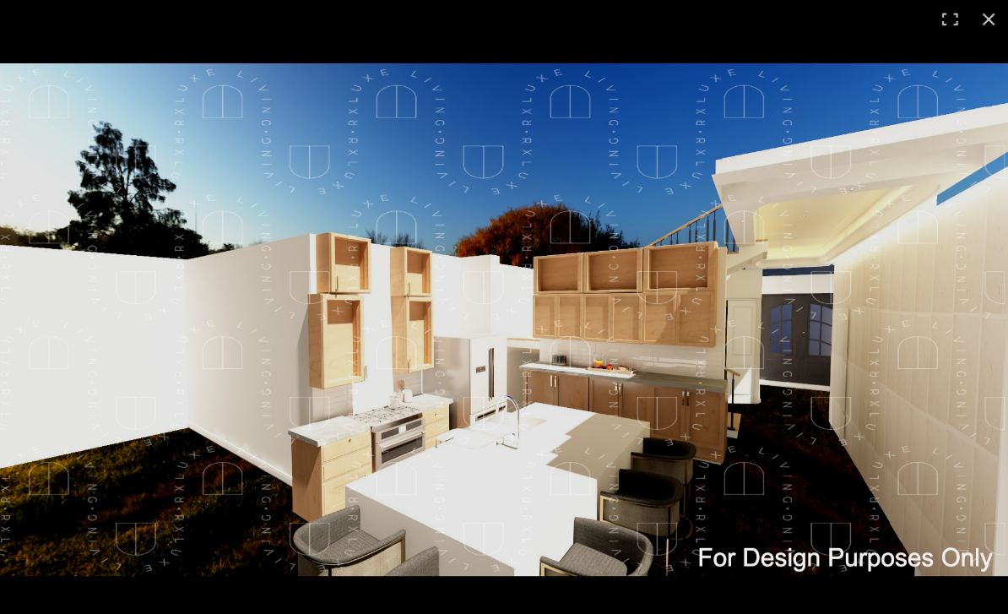
click at [187, 347] on img at bounding box center [504, 307] width 1008 height 493
click at [90, 112] on img at bounding box center [504, 307] width 1008 height 493
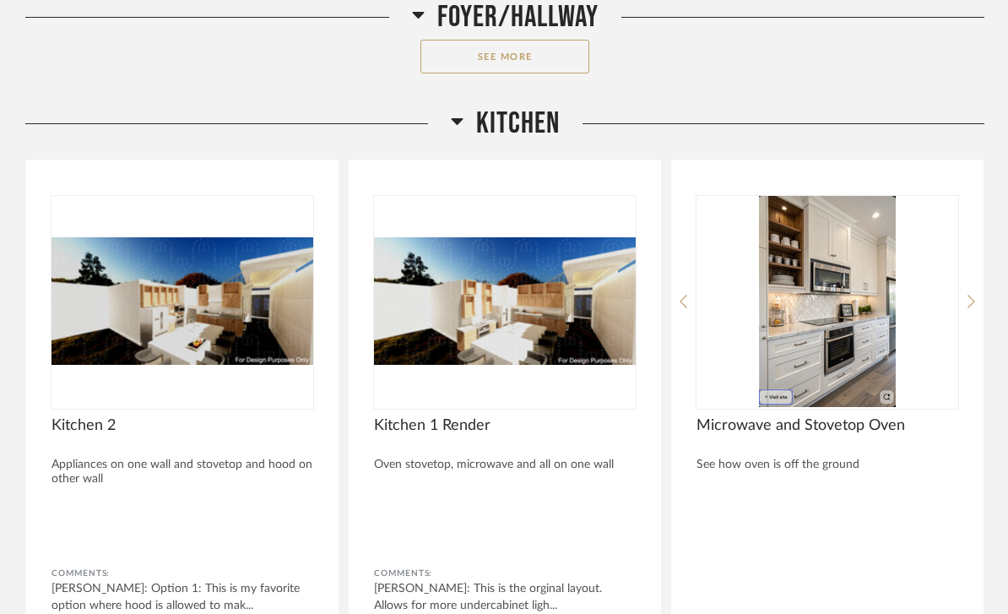
scroll to position [4013, 0]
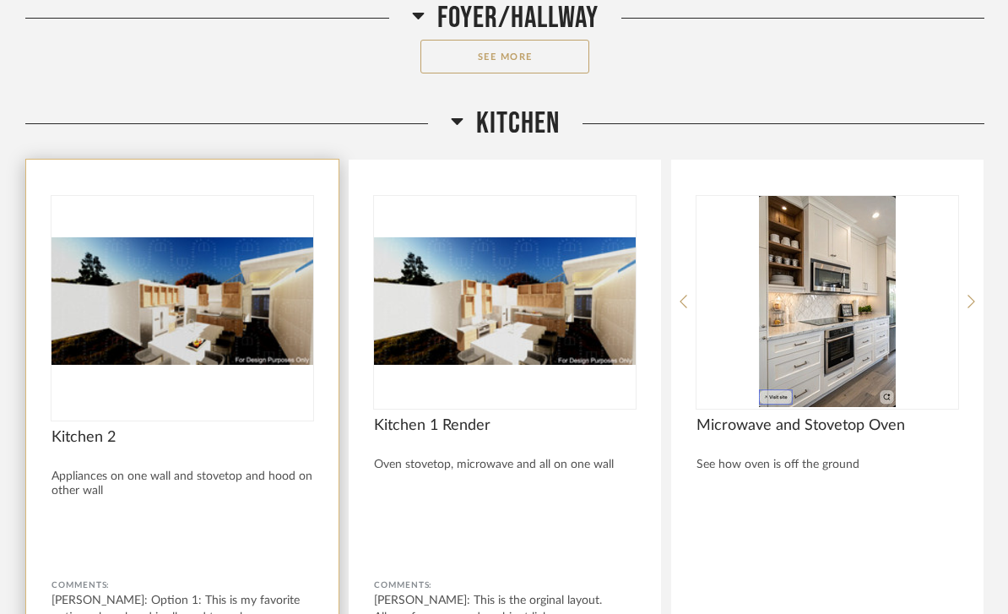
click at [0, 0] on img at bounding box center [0, 0] width 0 height 0
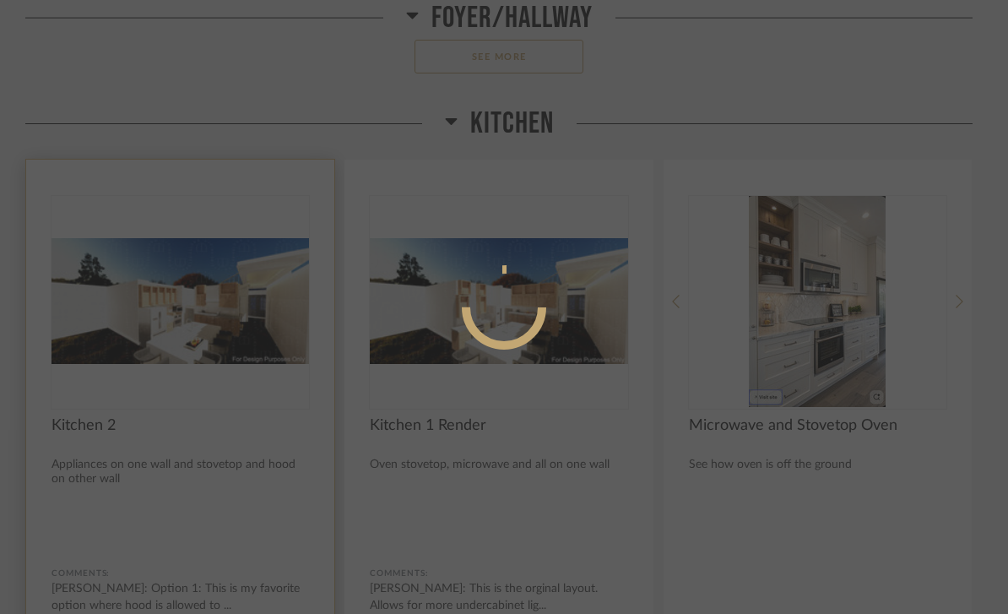
scroll to position [0, 0]
